Goal: Task Accomplishment & Management: Use online tool/utility

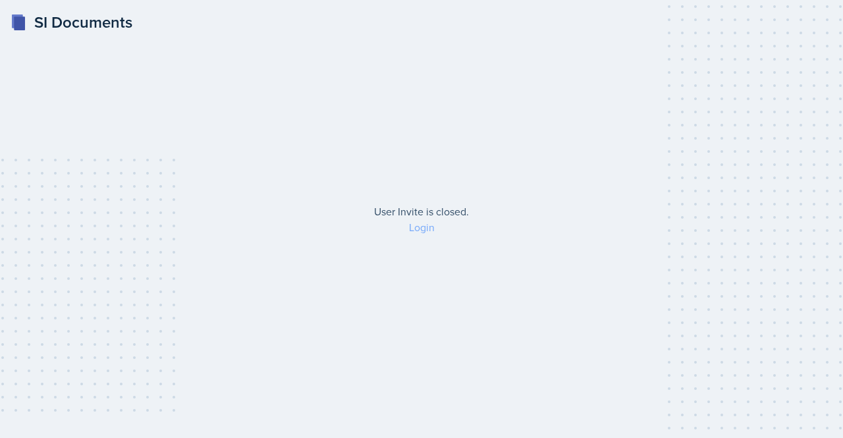
click at [428, 226] on link "Login" at bounding box center [422, 227] width 26 height 14
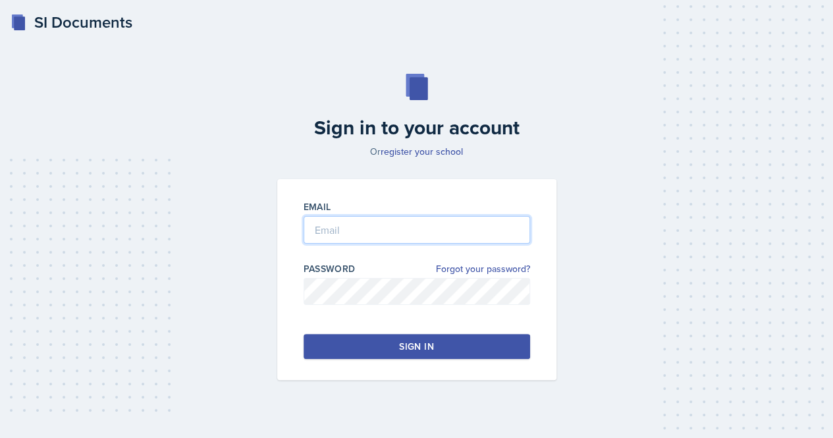
click at [380, 242] on input "email" at bounding box center [416, 230] width 226 height 28
type input "[EMAIL_ADDRESS][DOMAIN_NAME]"
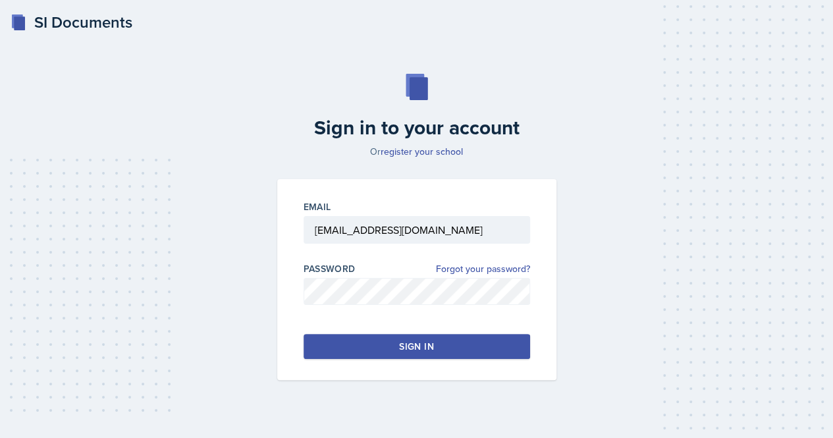
click at [341, 351] on button "Sign in" at bounding box center [416, 346] width 226 height 25
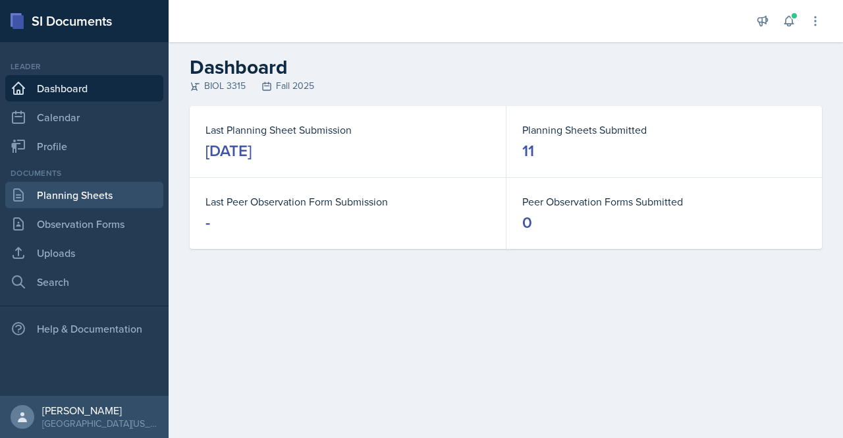
click at [65, 204] on link "Planning Sheets" at bounding box center [84, 195] width 158 height 26
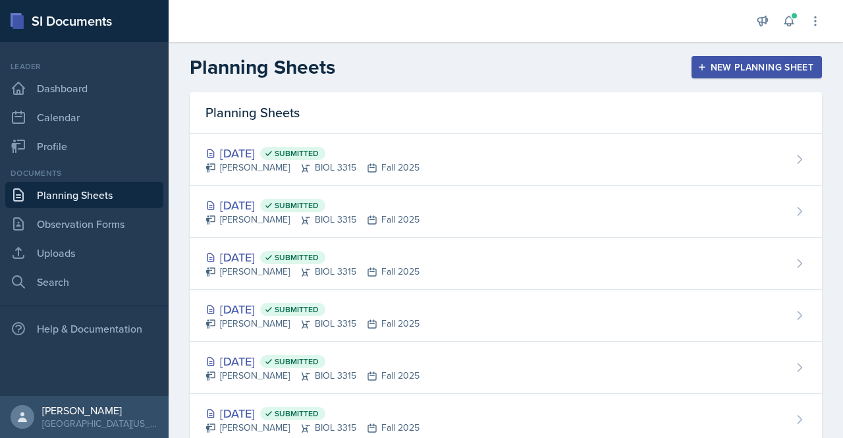
click at [719, 59] on button "New Planning Sheet" at bounding box center [756, 67] width 130 height 22
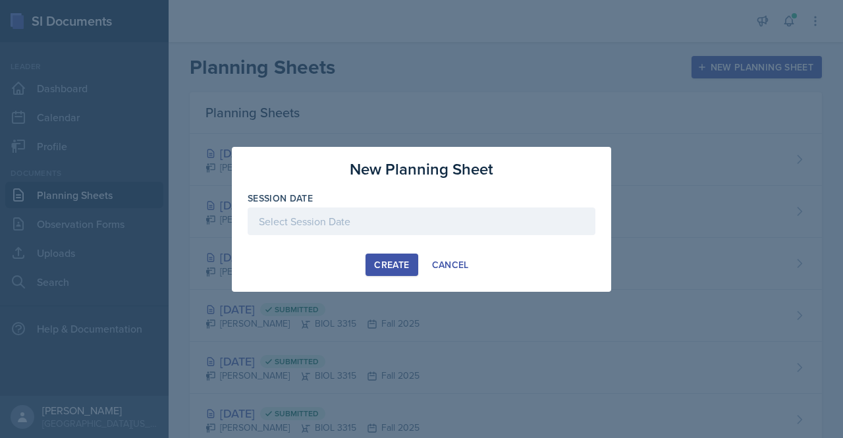
click at [338, 224] on div at bounding box center [422, 221] width 348 height 28
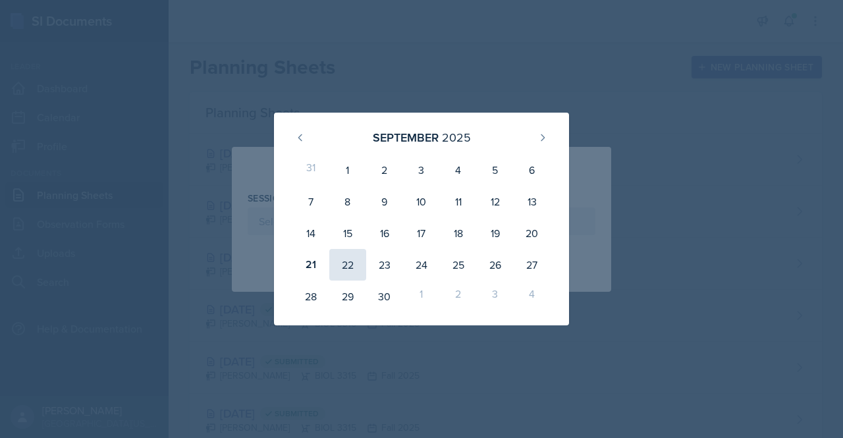
click at [358, 268] on div "22" at bounding box center [347, 265] width 37 height 32
type input "[DATE]"
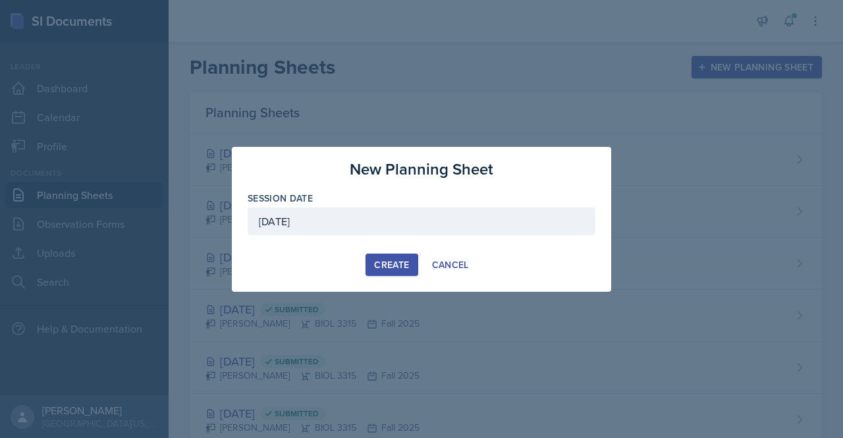
click at [394, 268] on div "Create" at bounding box center [391, 264] width 35 height 11
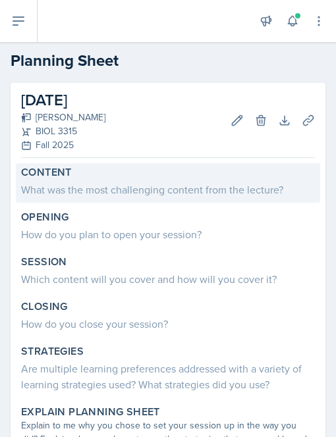
click at [103, 192] on div "What was the most challenging content from the lecture?" at bounding box center [168, 190] width 294 height 16
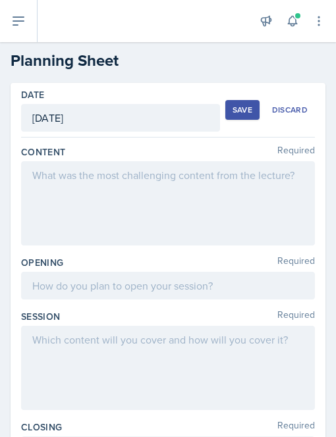
click at [70, 186] on div at bounding box center [168, 203] width 294 height 84
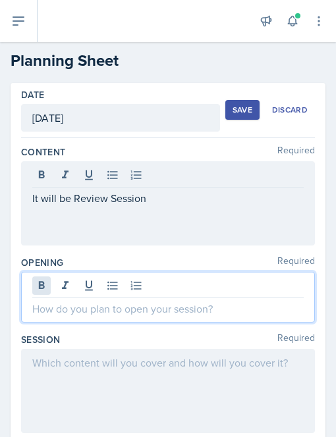
click at [49, 280] on div at bounding box center [168, 297] width 294 height 51
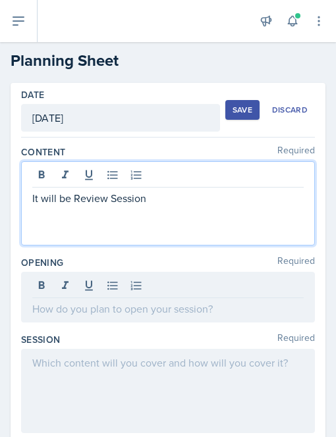
click at [158, 176] on div "It will be Review Session" at bounding box center [168, 203] width 294 height 84
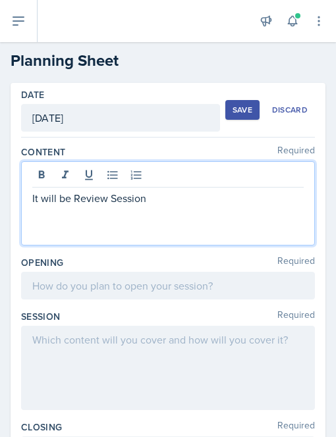
click at [72, 196] on p "It will be Review Session" at bounding box center [167, 198] width 271 height 16
click at [157, 199] on p "It will be a Review Session" at bounding box center [167, 198] width 271 height 16
click at [55, 292] on div at bounding box center [168, 286] width 294 height 28
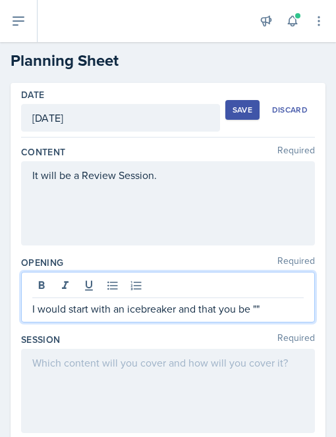
click at [255, 306] on p "I would start with an icebreaker and that you be """ at bounding box center [167, 309] width 271 height 16
click at [255, 309] on p "I would start with an icebreaker and that you be """ at bounding box center [167, 309] width 271 height 16
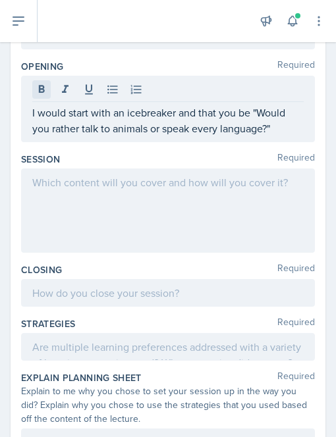
scroll to position [197, 0]
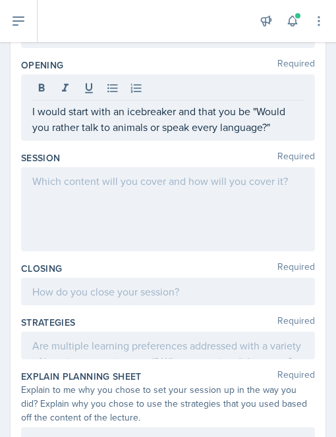
click at [73, 199] on div at bounding box center [168, 209] width 294 height 84
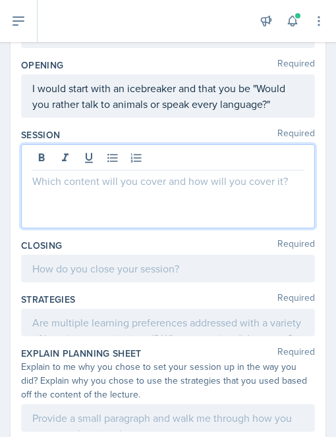
scroll to position [220, 0]
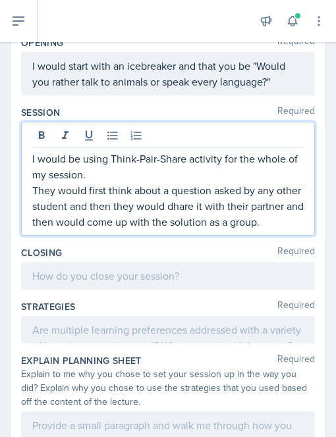
click at [199, 210] on p "They would first think about a question asked by any other student and then the…" at bounding box center [167, 205] width 271 height 47
click at [92, 230] on p "They would first think about a question asked by any other student and then the…" at bounding box center [167, 205] width 271 height 47
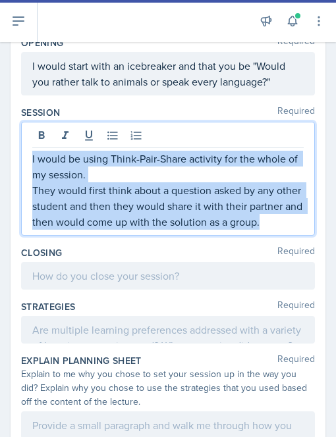
drag, startPoint x: 92, startPoint y: 242, endPoint x: 26, endPoint y: 155, distance: 109.4
click at [26, 155] on div "I would be using Think-Pair-Share activity for the whole of my session. They wo…" at bounding box center [168, 179] width 294 height 114
copy div "I would be using Think-Pair-Share activity for the whole of my session. They wo…"
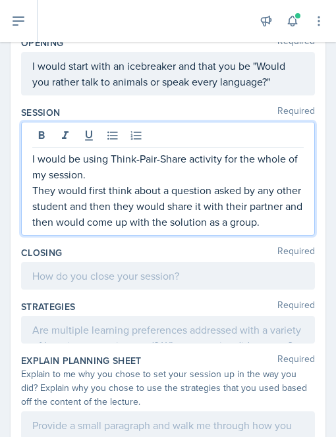
scroll to position [237, 0]
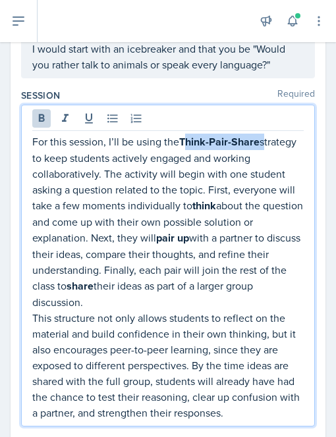
drag, startPoint x: 184, startPoint y: 142, endPoint x: 312, endPoint y: 142, distance: 127.7
click at [312, 142] on div "Date [DATE] [DATE] 31 1 2 3 4 5 6 7 8 9 10 11 12 13 14 15 16 17 18 19 20 21 22 …" at bounding box center [168, 352] width 315 height 1013
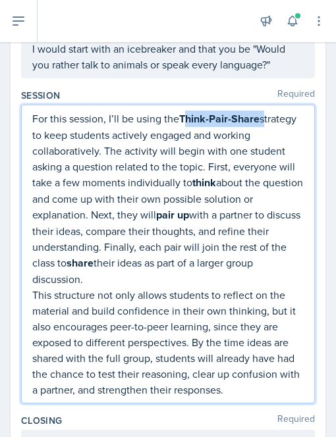
scroll to position [214, 0]
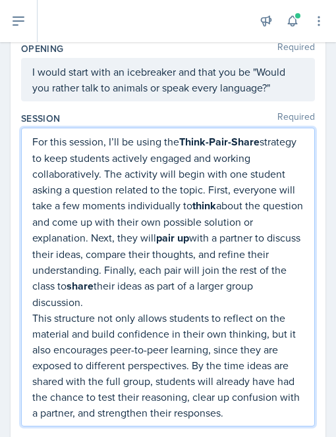
click at [190, 156] on p "For this session, I’ll be using the Think-Pair-Share strategy to keep students …" at bounding box center [167, 222] width 271 height 176
click at [140, 195] on p "For this session, I’ll be using the Think-Pair-Share strategy to keep students …" at bounding box center [167, 222] width 271 height 176
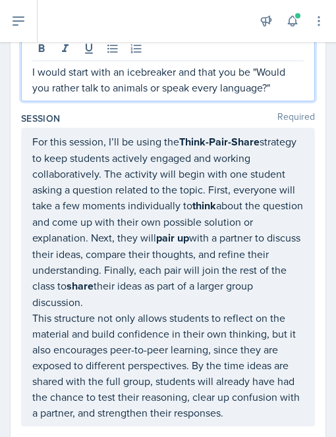
click at [118, 75] on p "I would start with an icebreaker and that you be "Would you rather talk to anim…" at bounding box center [167, 80] width 271 height 32
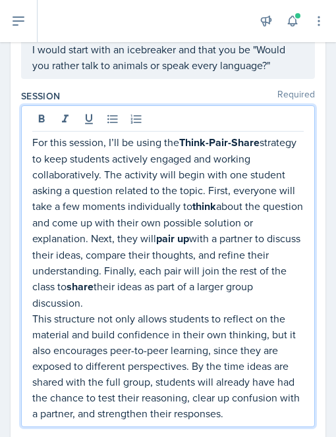
click at [117, 174] on p "For this session, I’ll be using the Think-Pair-Share strategy to keep students …" at bounding box center [167, 222] width 271 height 176
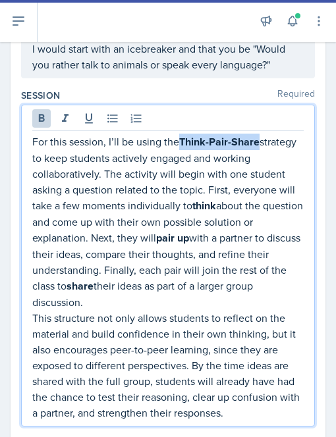
drag, startPoint x: 183, startPoint y: 141, endPoint x: 261, endPoint y: 139, distance: 78.4
click at [261, 139] on p "For this session, I’ll be using the Think-Pair-Share strategy to keep students …" at bounding box center [167, 222] width 271 height 176
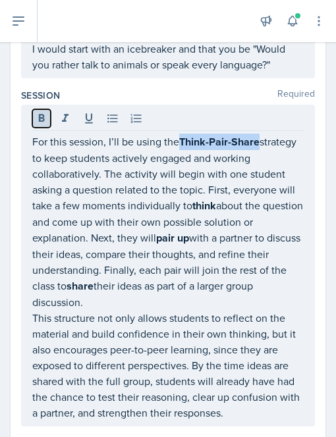
click at [32, 117] on button at bounding box center [41, 118] width 18 height 18
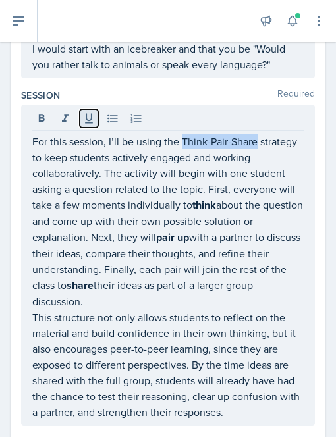
click at [81, 113] on button at bounding box center [89, 118] width 18 height 18
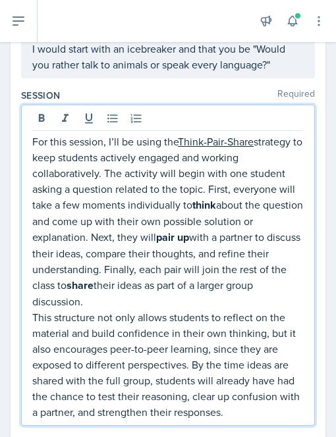
click at [201, 188] on p "For this session, I’ll be using the Think-Pair-Share strategy to keep students …" at bounding box center [167, 222] width 271 height 176
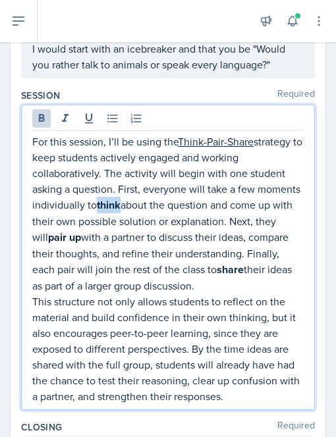
drag, startPoint x: 145, startPoint y: 206, endPoint x: 167, endPoint y: 207, distance: 22.4
click at [120, 207] on strong "think" at bounding box center [109, 204] width 24 height 15
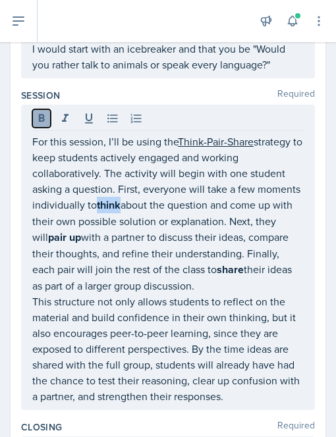
click at [38, 124] on button at bounding box center [41, 118] width 18 height 18
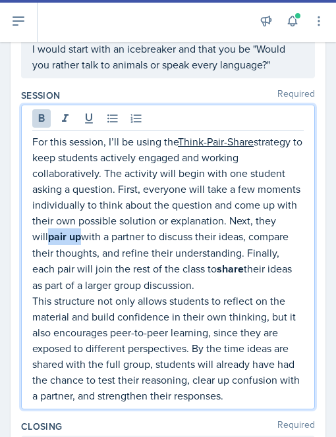
drag, startPoint x: 99, startPoint y: 235, endPoint x: 130, endPoint y: 234, distance: 31.6
click at [81, 234] on strong "pair up" at bounding box center [64, 236] width 33 height 15
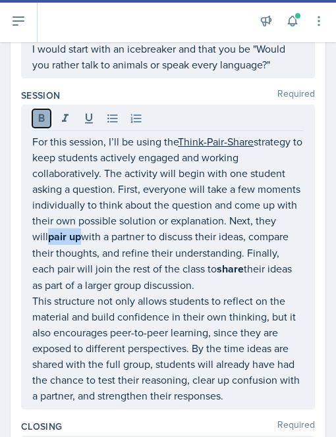
click at [43, 119] on icon at bounding box center [42, 118] width 6 height 8
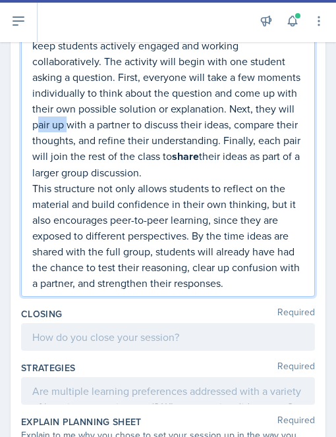
scroll to position [350, 0]
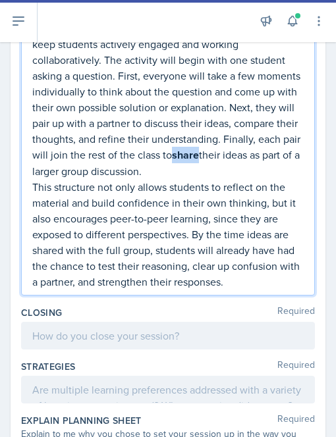
drag, startPoint x: 70, startPoint y: 173, endPoint x: 95, endPoint y: 174, distance: 25.7
click at [172, 163] on strong "share" at bounding box center [185, 154] width 27 height 15
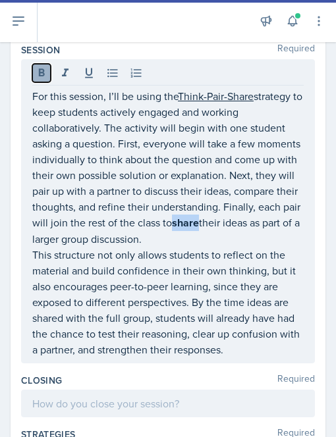
click at [42, 66] on icon at bounding box center [41, 72] width 13 height 13
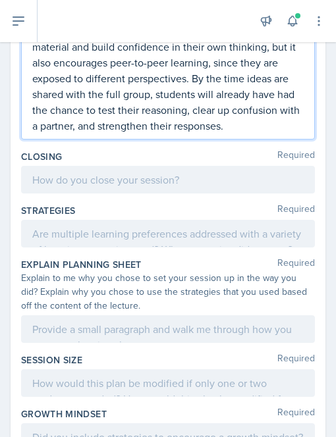
scroll to position [508, 0]
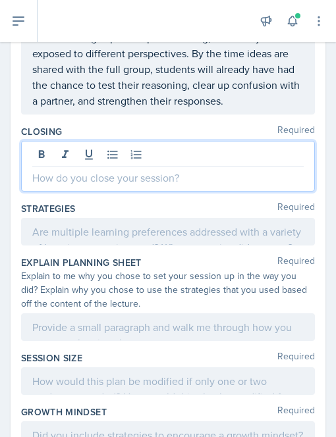
click at [84, 186] on p at bounding box center [167, 178] width 271 height 16
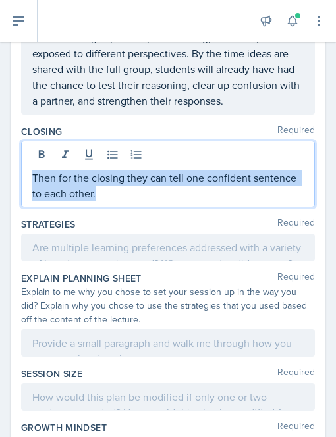
drag, startPoint x: 151, startPoint y: 224, endPoint x: 20, endPoint y: 209, distance: 131.9
click at [20, 209] on div "Date [DATE] [DATE] 31 1 2 3 4 5 6 7 8 9 10 11 12 13 14 15 16 17 18 19 20 21 22 …" at bounding box center [168, 80] width 315 height 1010
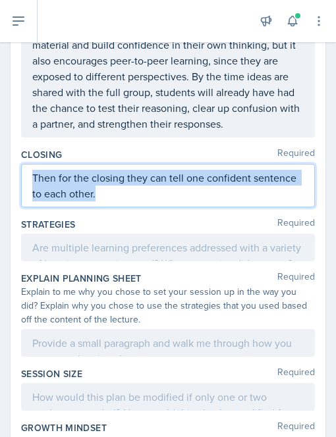
copy p "Then for the closing they can tell one confident sentence to each other."
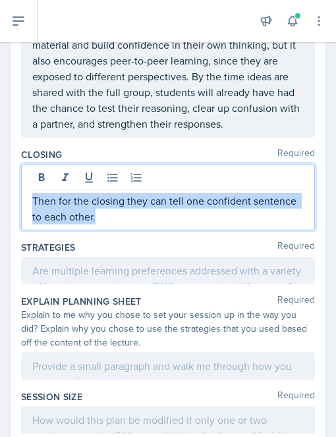
scroll to position [508, 0]
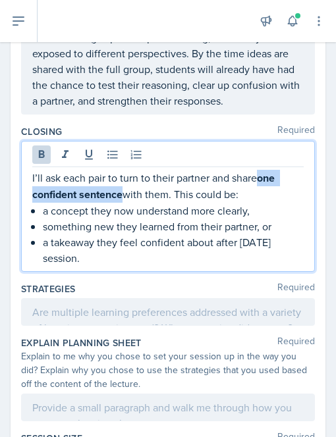
drag, startPoint x: 261, startPoint y: 206, endPoint x: 124, endPoint y: 222, distance: 137.9
click at [124, 203] on p "I’ll ask each pair to turn to their partner and share one confident sentence wi…" at bounding box center [167, 186] width 271 height 33
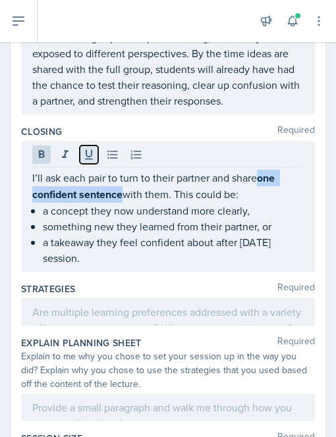
click at [85, 161] on icon at bounding box center [88, 154] width 13 height 13
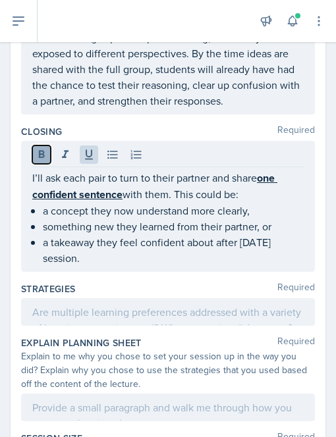
click at [45, 161] on icon at bounding box center [41, 154] width 13 height 13
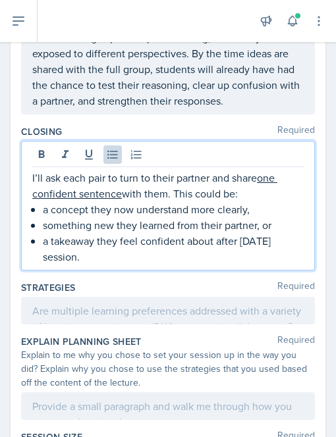
click at [66, 263] on p "a takeaway they feel confident about after [DATE] session." at bounding box center [173, 249] width 261 height 32
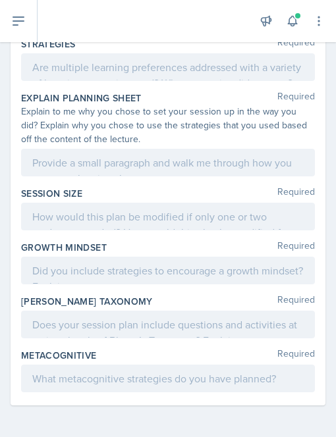
scroll to position [752, 0]
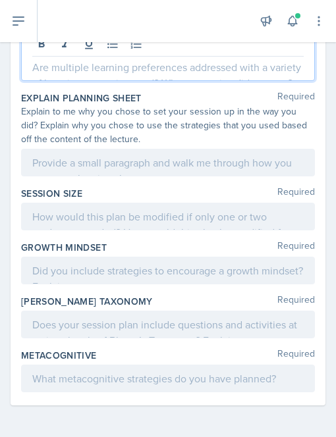
click at [69, 75] on p at bounding box center [167, 67] width 271 height 16
paste div
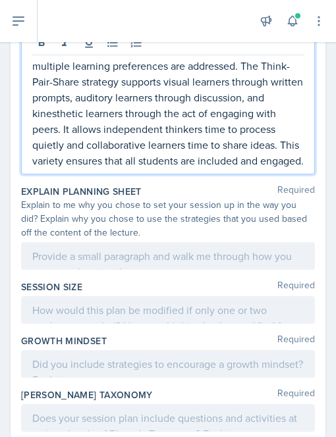
click at [36, 94] on p "multiple learning preferences are addressed. The Think-Pair-Share strategy supp…" at bounding box center [167, 113] width 271 height 111
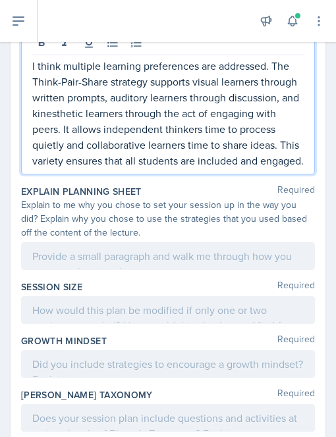
click at [265, 95] on p "I think multiple learning preferences are addressed. The Think-Pair-Share strat…" at bounding box center [167, 113] width 271 height 111
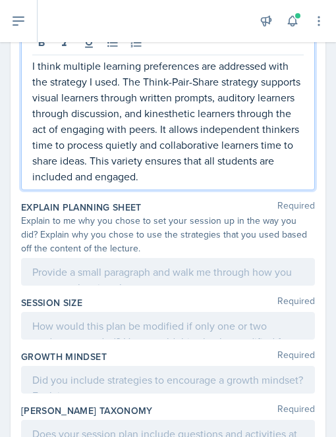
click at [265, 158] on p "I think multiple learning preferences are addressed with the strategy I used. T…" at bounding box center [167, 121] width 271 height 126
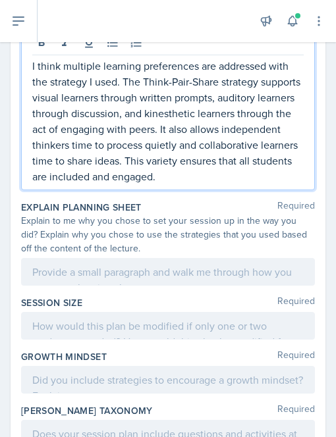
click at [222, 184] on p "I think multiple learning preferences are addressed with the strategy I used. T…" at bounding box center [167, 121] width 271 height 126
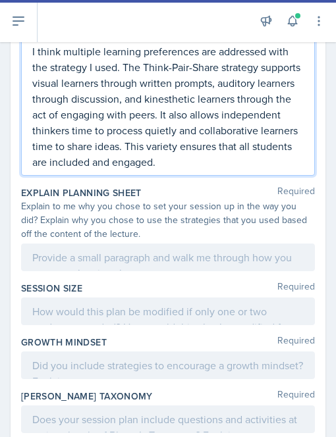
scroll to position [766, 0]
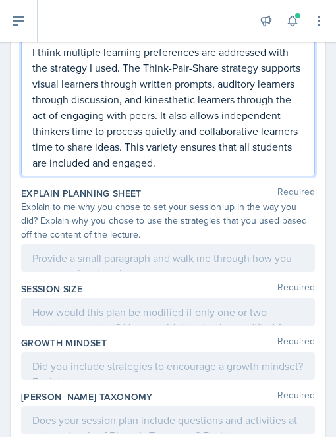
click at [267, 170] on p "I think multiple learning preferences are addressed with the strategy I used. T…" at bounding box center [167, 107] width 271 height 126
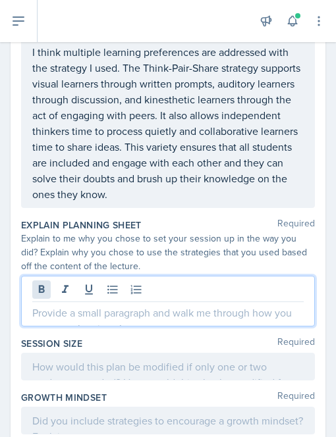
click at [39, 311] on div at bounding box center [168, 301] width 294 height 51
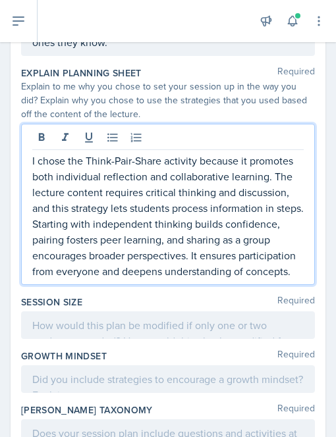
scroll to position [896, 0]
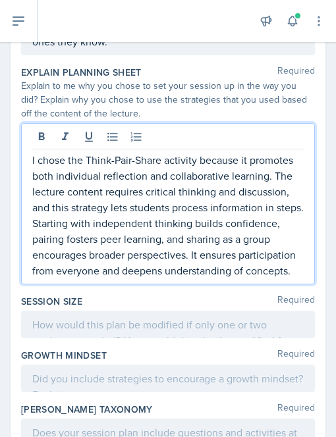
click at [61, 247] on p "I chose the Think-Pair-Share activity because it promotes both individual refle…" at bounding box center [167, 215] width 271 height 126
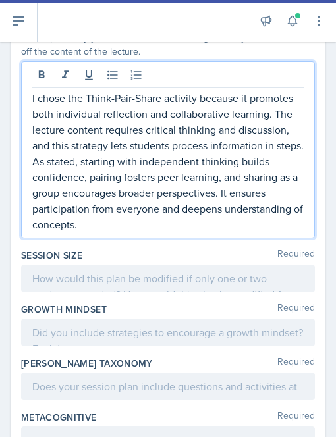
scroll to position [958, 0]
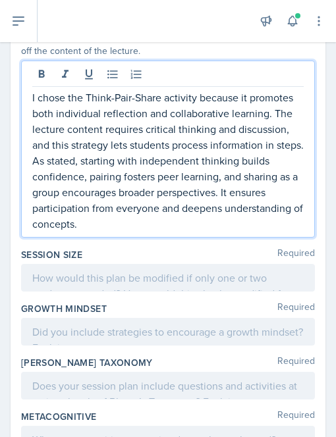
click at [111, 232] on p "I chose the Think-Pair-Share activity because it promotes both individual refle…" at bounding box center [167, 161] width 271 height 142
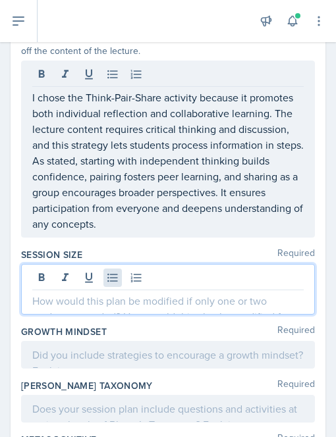
click at [114, 313] on div at bounding box center [168, 289] width 294 height 51
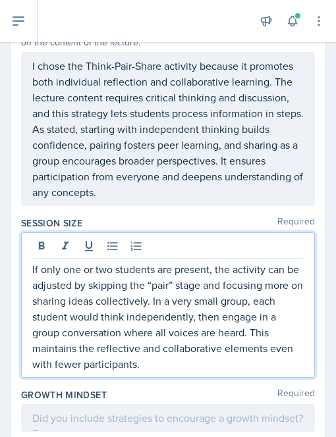
scroll to position [968, 0]
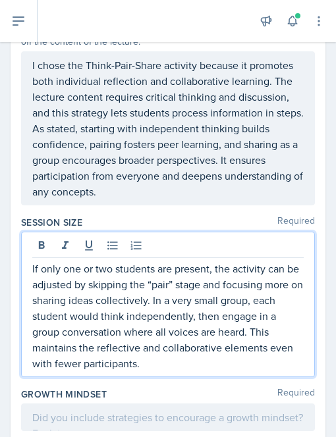
click at [290, 327] on p "If only one or two students are present, the activity can be adjusted by skippi…" at bounding box center [167, 316] width 271 height 111
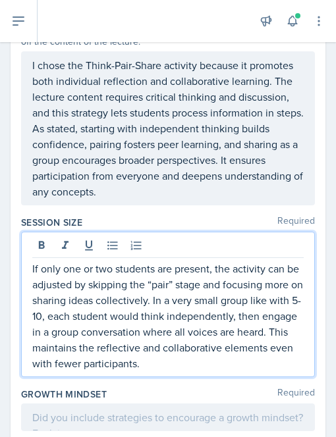
click at [78, 344] on p "If only one or two students are present, the activity can be adjusted by skippi…" at bounding box center [167, 316] width 271 height 111
click at [85, 371] on p "If only one or two students are present, the activity can be adjusted by skippi…" at bounding box center [167, 316] width 271 height 111
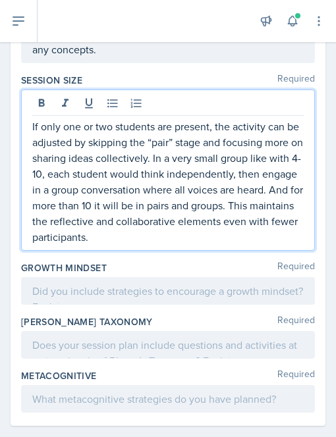
scroll to position [1157, 0]
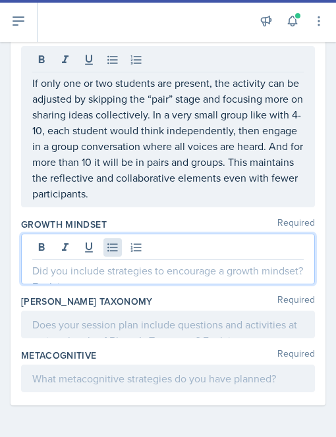
click at [110, 271] on div at bounding box center [168, 259] width 294 height 51
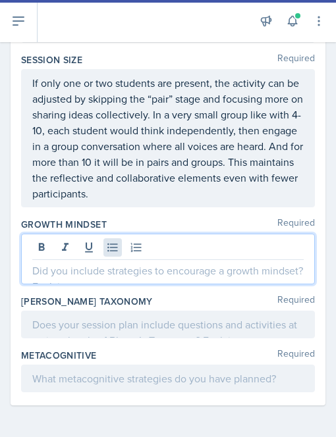
scroll to position [1134, 0]
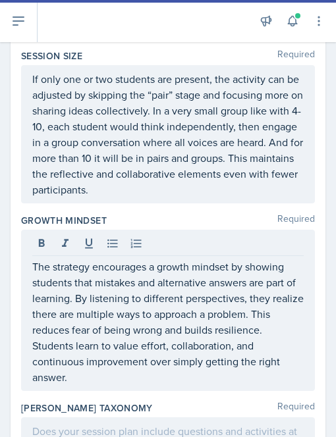
click at [76, 391] on div "The strategy encourages a growth mindset by showing students that mistakes and …" at bounding box center [168, 310] width 294 height 161
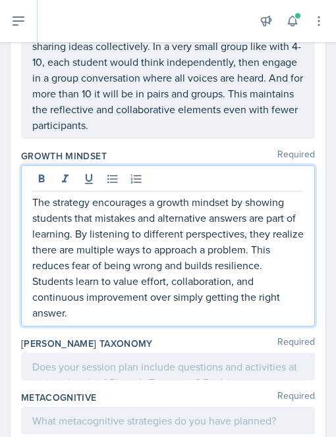
scroll to position [1268, 0]
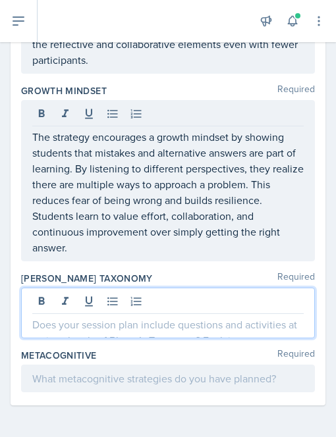
click at [65, 324] on p at bounding box center [167, 325] width 271 height 16
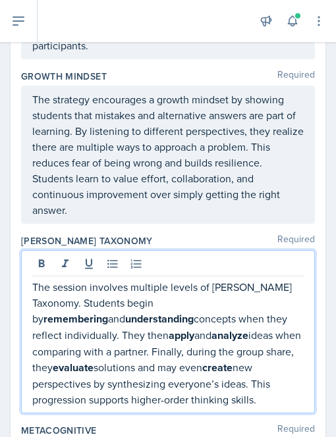
scroll to position [1380, 0]
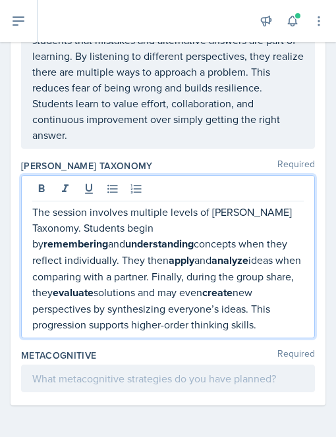
click at [85, 227] on p "The session involves multiple levels of [PERSON_NAME] Taxonomy. Students begin …" at bounding box center [167, 268] width 271 height 128
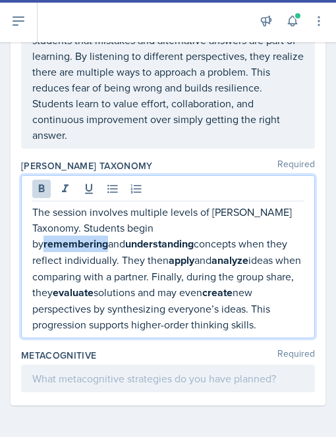
drag, startPoint x: 169, startPoint y: 227, endPoint x: 232, endPoint y: 228, distance: 63.2
click at [232, 228] on p "The session involves multiple levels of [PERSON_NAME] Taxonomy. Students begin …" at bounding box center [167, 268] width 271 height 128
click at [88, 196] on button at bounding box center [89, 189] width 18 height 18
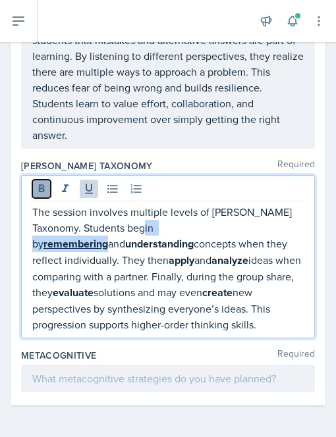
click at [33, 188] on button at bounding box center [41, 189] width 18 height 18
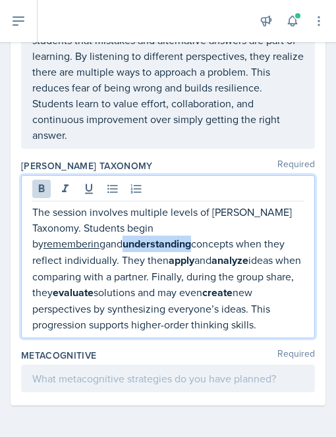
drag, startPoint x: 33, startPoint y: 243, endPoint x: 99, endPoint y: 243, distance: 65.8
click at [122, 243] on strong "understanding" at bounding box center [156, 243] width 68 height 15
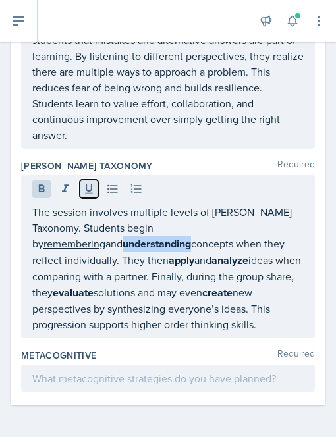
click at [84, 184] on icon at bounding box center [88, 188] width 13 height 13
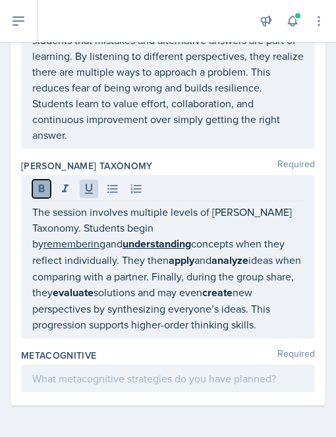
click at [40, 184] on icon at bounding box center [41, 188] width 13 height 13
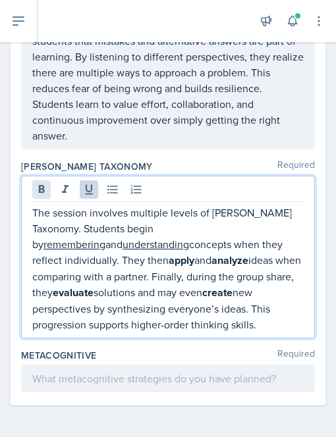
scroll to position [1379, 0]
drag, startPoint x: 80, startPoint y: 264, endPoint x: 105, endPoint y: 263, distance: 25.0
click at [169, 263] on strong "apply" at bounding box center [182, 260] width 26 height 15
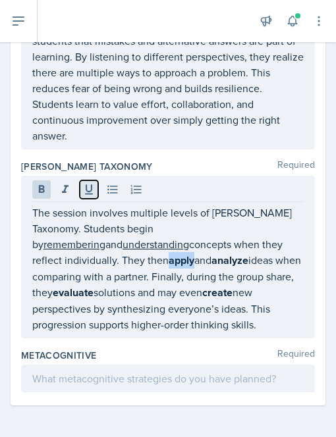
click at [84, 197] on button at bounding box center [89, 189] width 18 height 18
click at [47, 196] on icon at bounding box center [41, 189] width 13 height 13
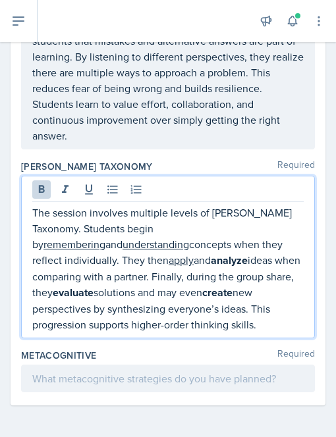
drag, startPoint x: 126, startPoint y: 267, endPoint x: 164, endPoint y: 264, distance: 37.6
click at [164, 264] on p "The session involves multiple levels of [PERSON_NAME] Taxonomy. Students begin …" at bounding box center [167, 269] width 271 height 128
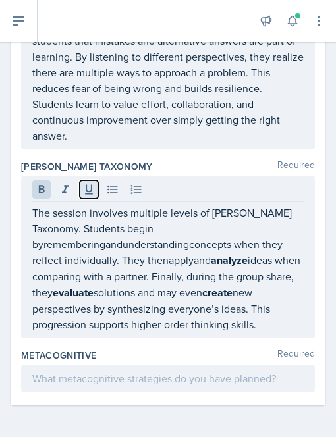
click at [91, 199] on button at bounding box center [89, 189] width 18 height 18
click at [36, 194] on icon at bounding box center [41, 189] width 13 height 13
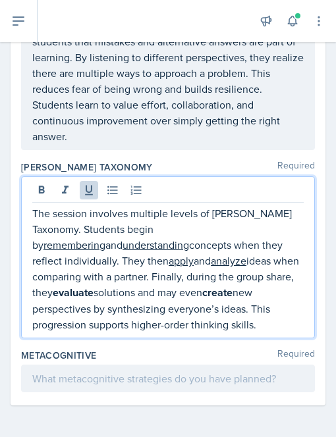
click at [84, 290] on p "The session involves multiple levels of [PERSON_NAME] Taxonomy. Students begin …" at bounding box center [167, 268] width 271 height 127
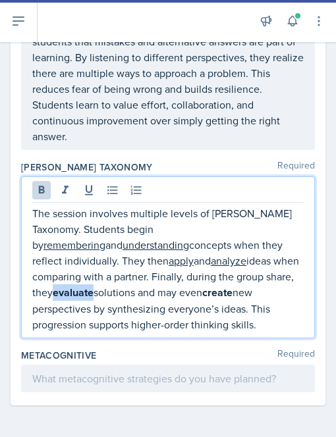
drag, startPoint x: 245, startPoint y: 278, endPoint x: 287, endPoint y: 277, distance: 42.1
click at [287, 277] on p "The session involves multiple levels of [PERSON_NAME] Taxonomy. Students begin …" at bounding box center [167, 268] width 271 height 127
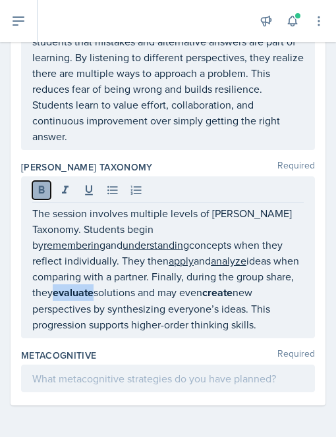
click at [43, 197] on button at bounding box center [41, 190] width 18 height 18
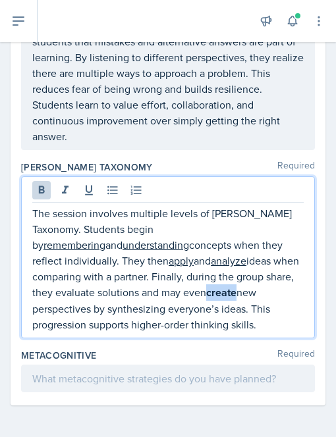
drag, startPoint x: 144, startPoint y: 294, endPoint x: 171, endPoint y: 294, distance: 27.0
click at [206, 294] on strong "create" at bounding box center [221, 292] width 30 height 15
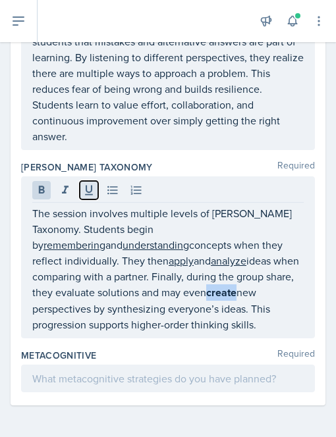
click at [83, 184] on button at bounding box center [89, 190] width 18 height 18
click at [32, 192] on button at bounding box center [41, 190] width 18 height 18
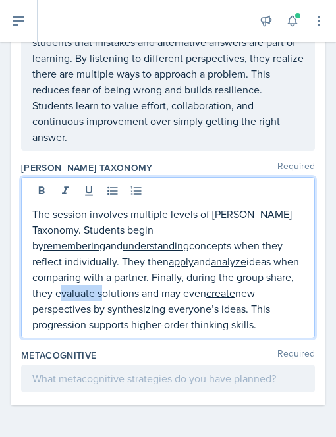
drag, startPoint x: 246, startPoint y: 277, endPoint x: 286, endPoint y: 283, distance: 39.9
click at [286, 283] on p "The session involves multiple levels of [PERSON_NAME] Taxonomy. Students begin …" at bounding box center [167, 269] width 271 height 126
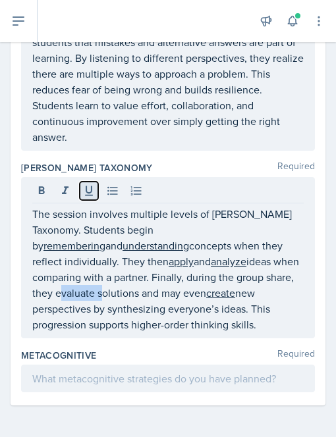
click at [84, 196] on icon at bounding box center [88, 190] width 13 height 13
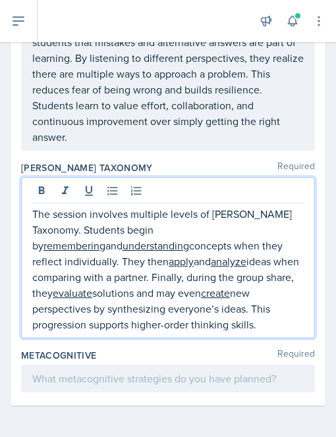
click at [96, 294] on p "The session involves multiple levels of [PERSON_NAME] Taxonomy. Students begin …" at bounding box center [167, 269] width 271 height 126
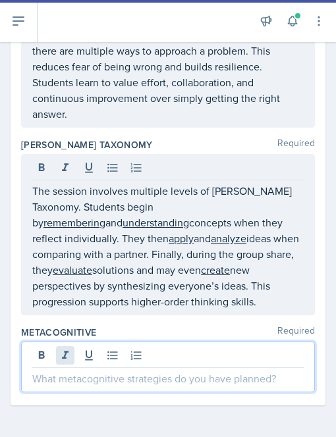
click at [73, 382] on div at bounding box center [168, 367] width 294 height 51
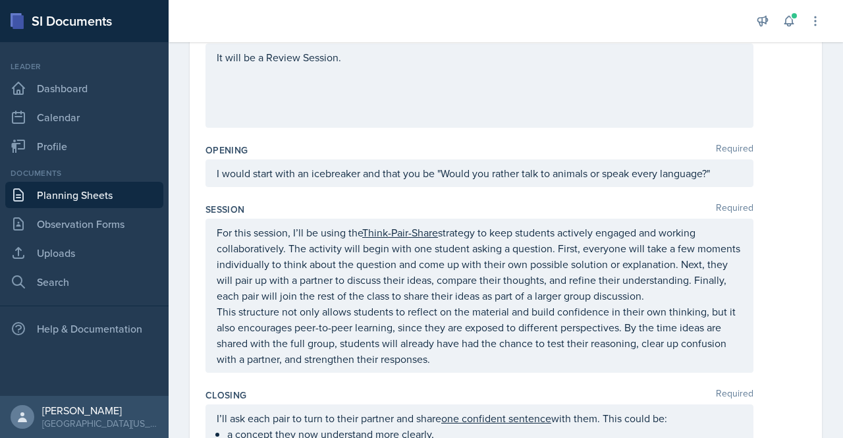
scroll to position [0, 0]
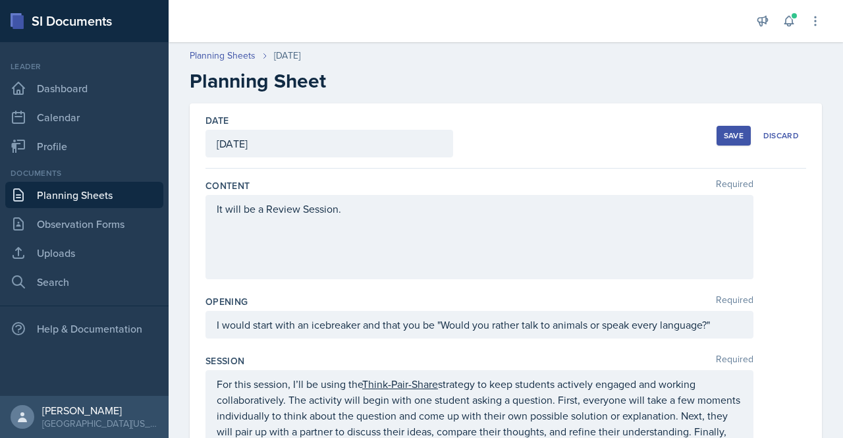
click at [723, 138] on div "Save" at bounding box center [733, 135] width 20 height 11
